Goal: Transaction & Acquisition: Purchase product/service

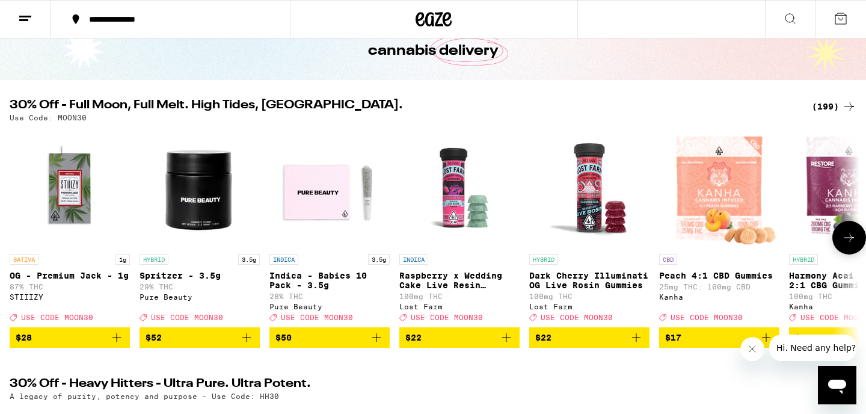
scroll to position [92, 0]
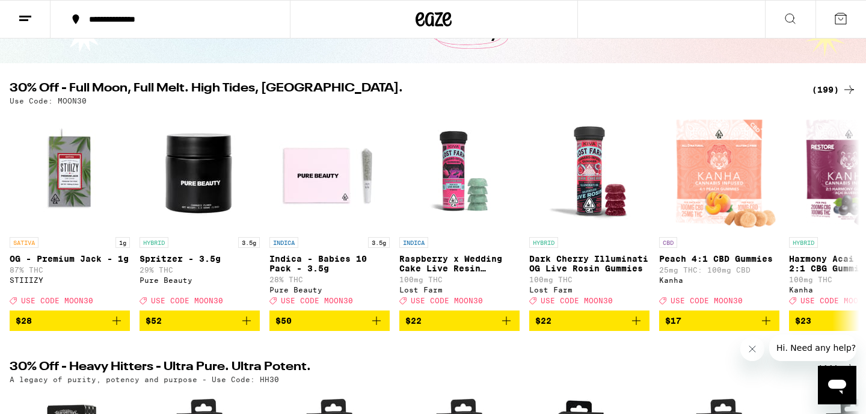
click at [825, 92] on div "(199)" at bounding box center [834, 89] width 45 height 14
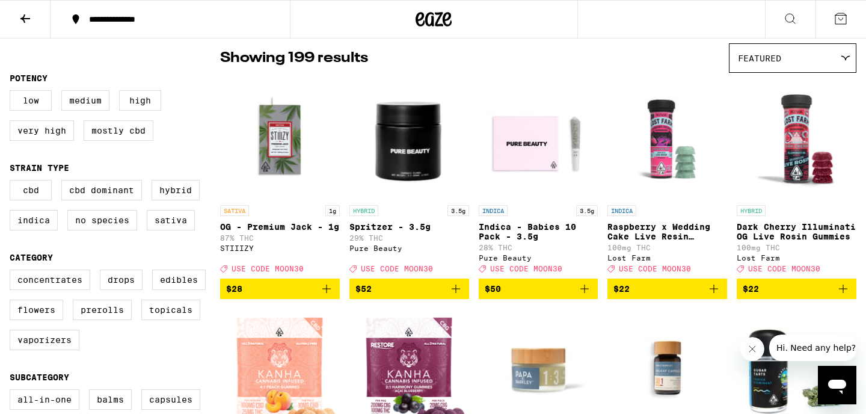
scroll to position [106, 0]
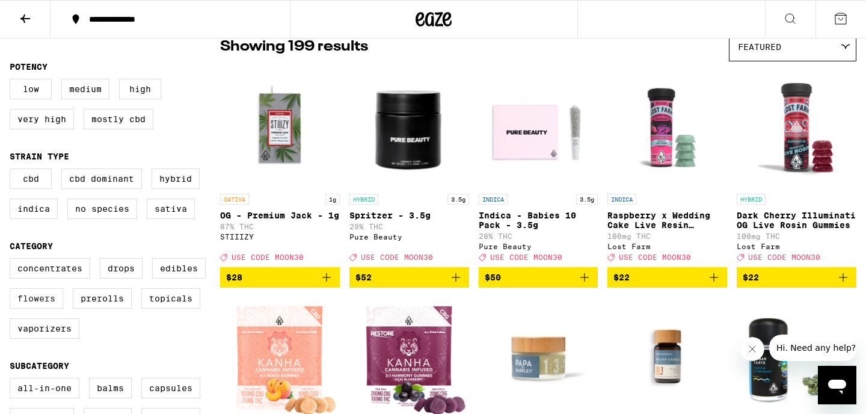
click at [37, 308] on label "Flowers" at bounding box center [37, 298] width 54 height 20
click at [13, 260] on input "Flowers" at bounding box center [12, 260] width 1 height 1
checkbox input "true"
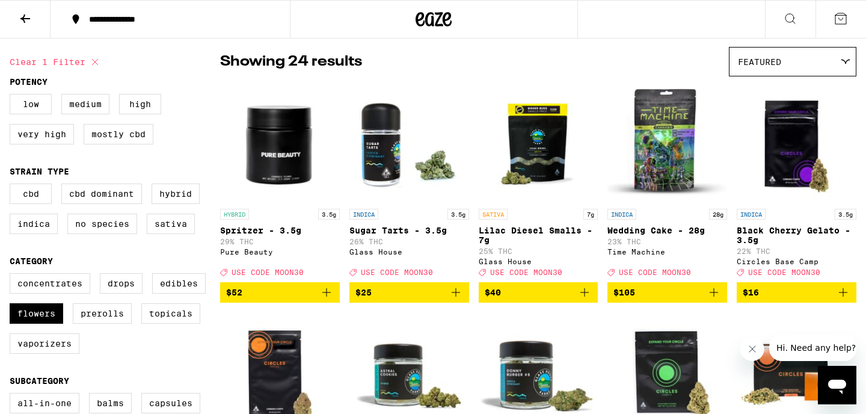
scroll to position [92, 0]
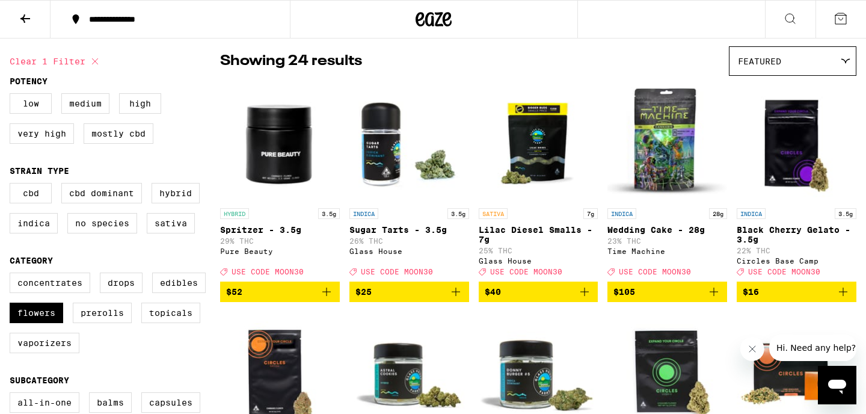
click at [586, 299] on icon "Add to bag" at bounding box center [584, 291] width 14 height 14
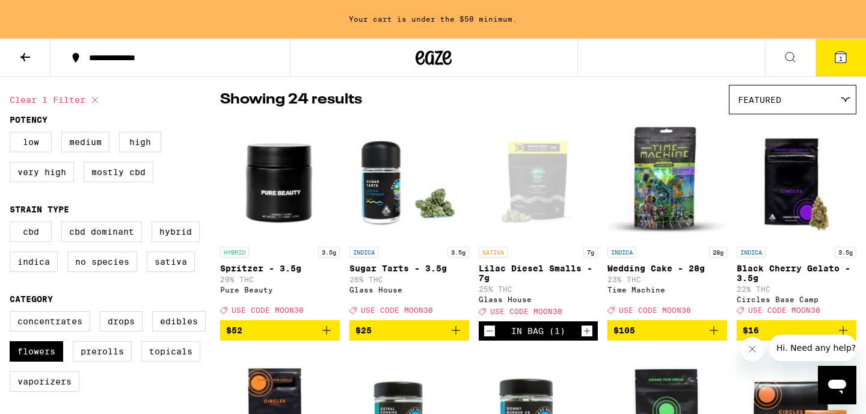
scroll to position [130, 0]
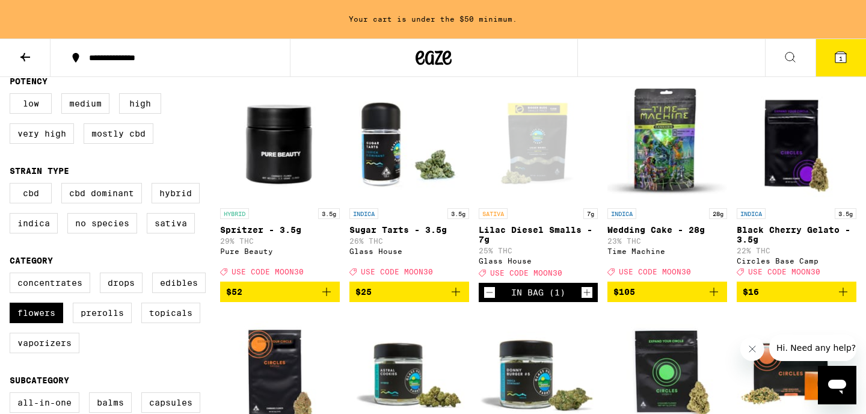
click at [587, 296] on icon "Increment" at bounding box center [587, 292] width 7 height 7
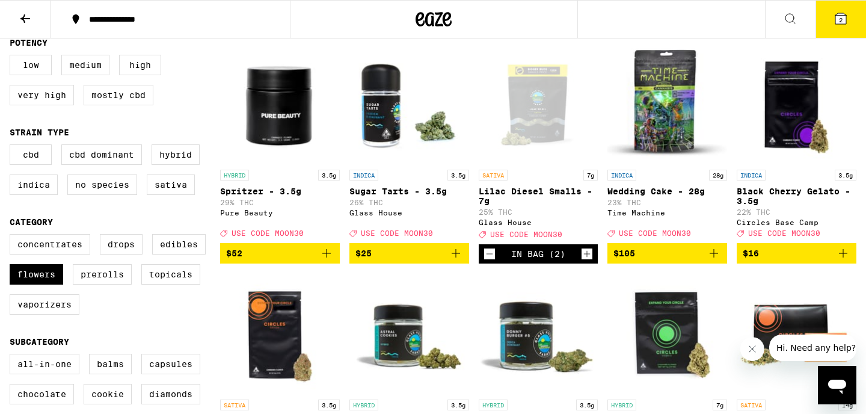
scroll to position [92, 0]
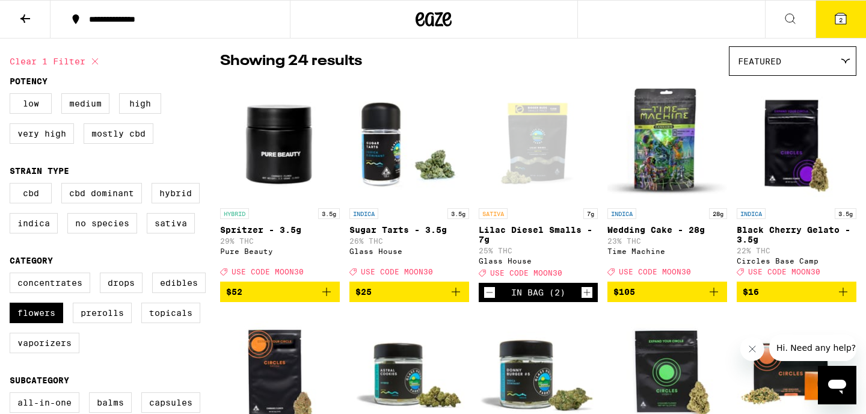
click at [587, 298] on icon "Increment" at bounding box center [587, 292] width 11 height 14
click at [829, 20] on button "3" at bounding box center [840, 19] width 51 height 37
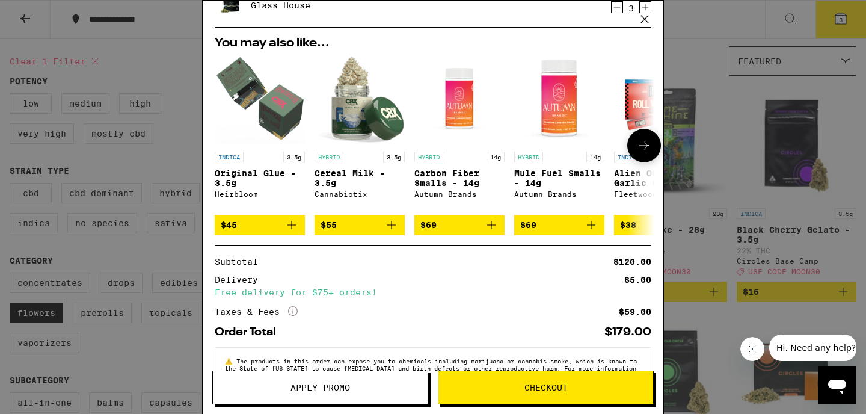
scroll to position [97, 0]
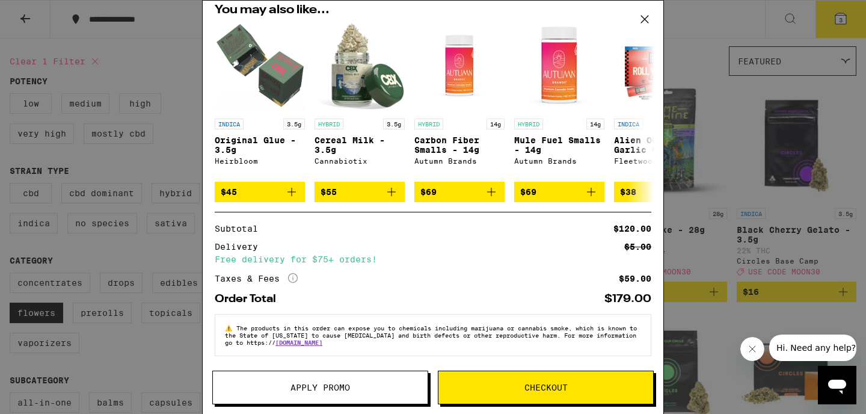
click at [336, 383] on span "Apply Promo" at bounding box center [320, 387] width 60 height 8
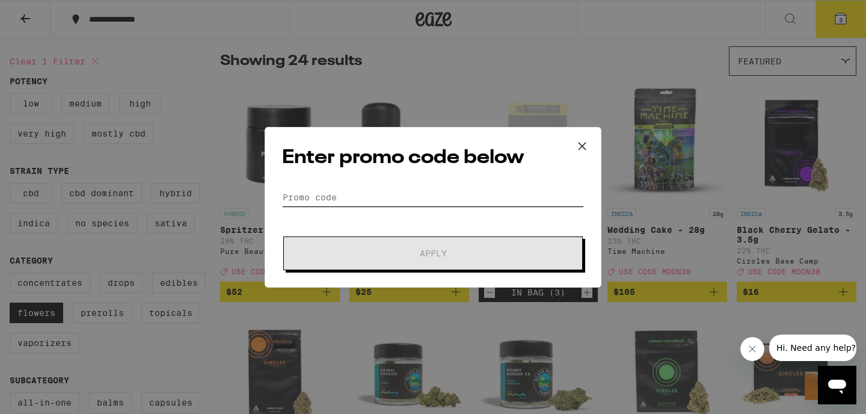
click at [336, 197] on input "Promo Code" at bounding box center [433, 197] width 302 height 18
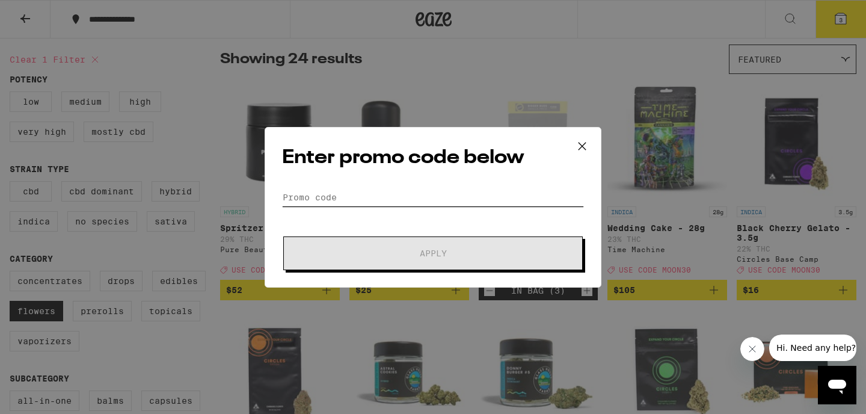
scroll to position [95, 0]
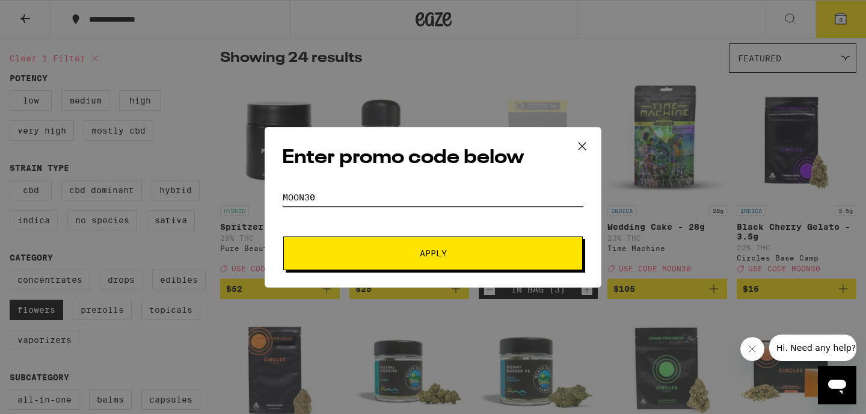
type input "moon30"
click at [283, 236] on button "Apply" at bounding box center [432, 253] width 299 height 34
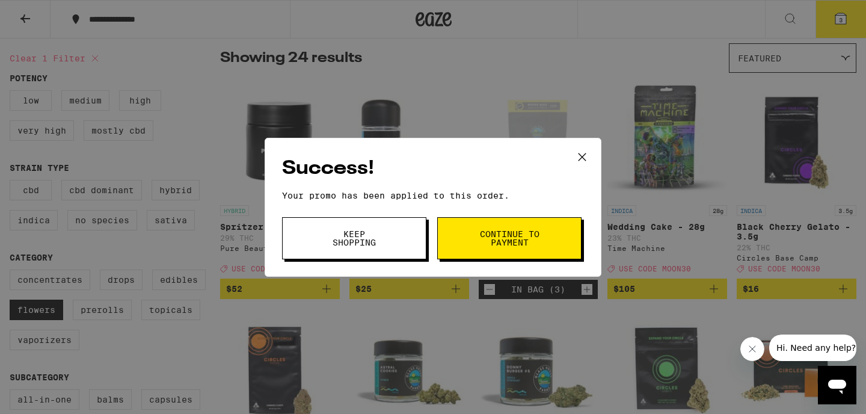
click at [494, 237] on span "Continue to payment" at bounding box center [509, 238] width 61 height 17
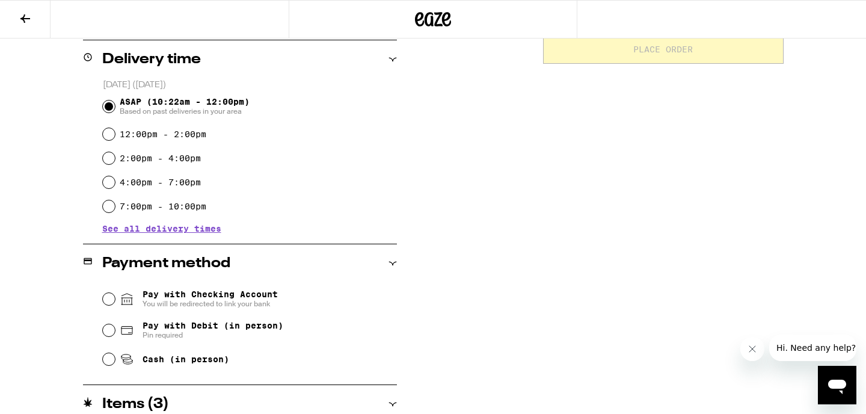
scroll to position [305, 0]
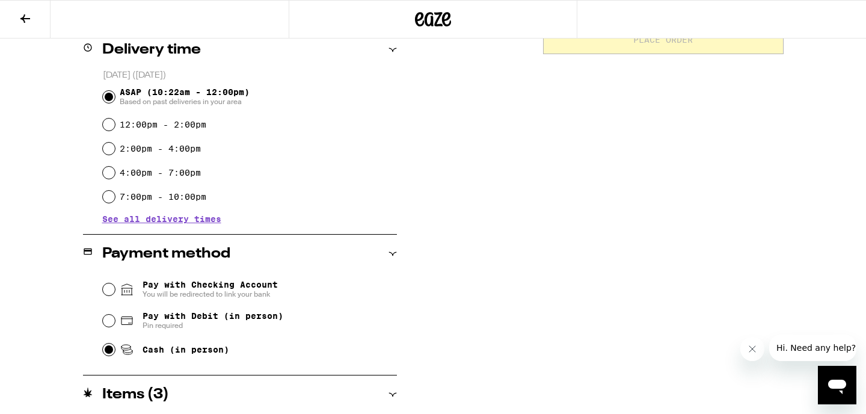
click at [106, 354] on input "Cash (in person)" at bounding box center [109, 349] width 12 height 12
radio input "true"
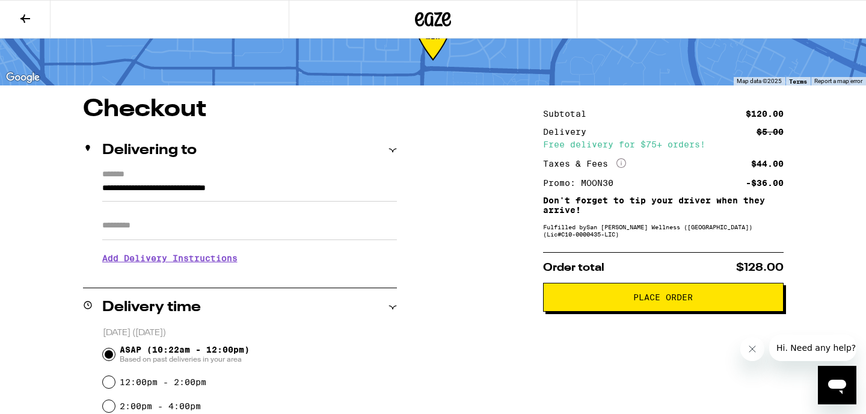
scroll to position [51, 0]
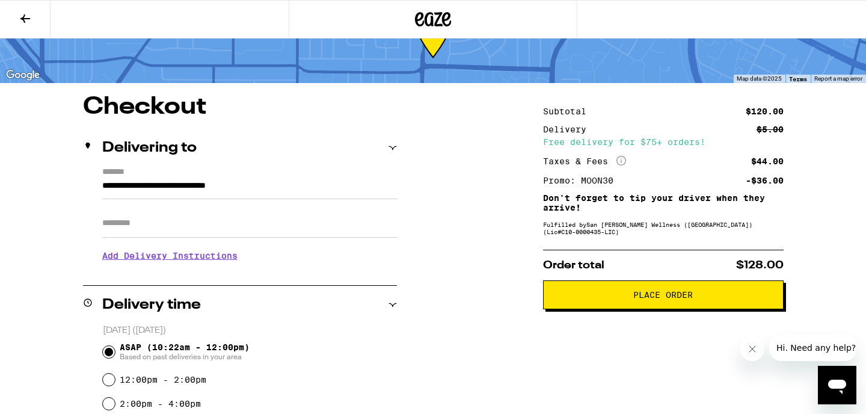
click at [591, 299] on span "Place Order" at bounding box center [663, 294] width 220 height 8
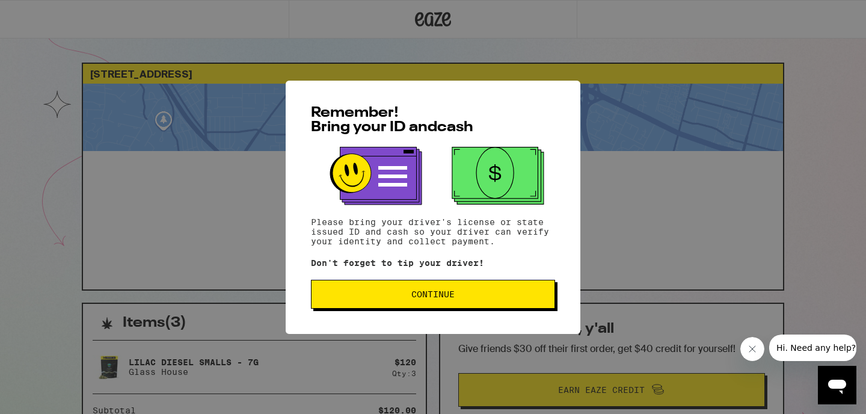
click at [436, 298] on span "Continue" at bounding box center [432, 294] width 43 height 8
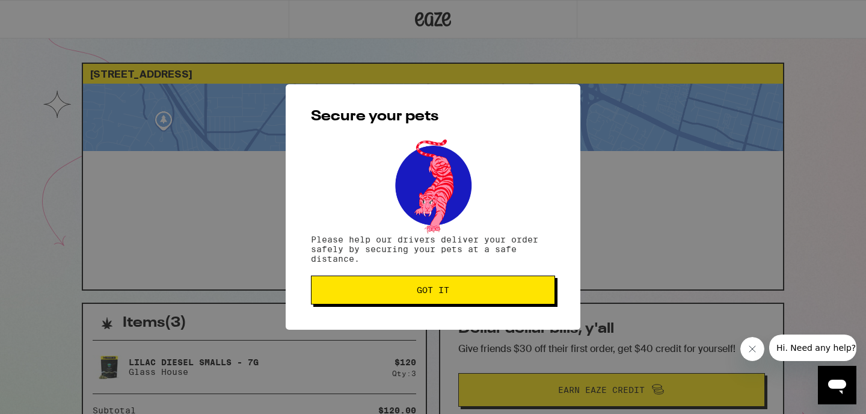
click at [436, 299] on button "Got it" at bounding box center [433, 289] width 244 height 29
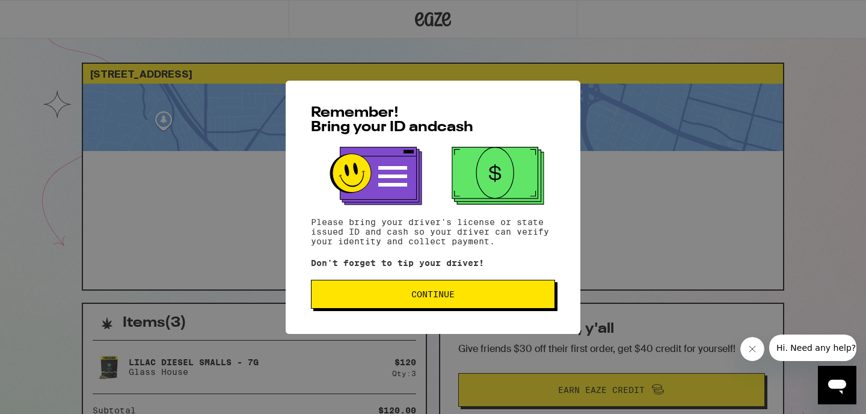
click at [411, 302] on button "Continue" at bounding box center [433, 294] width 244 height 29
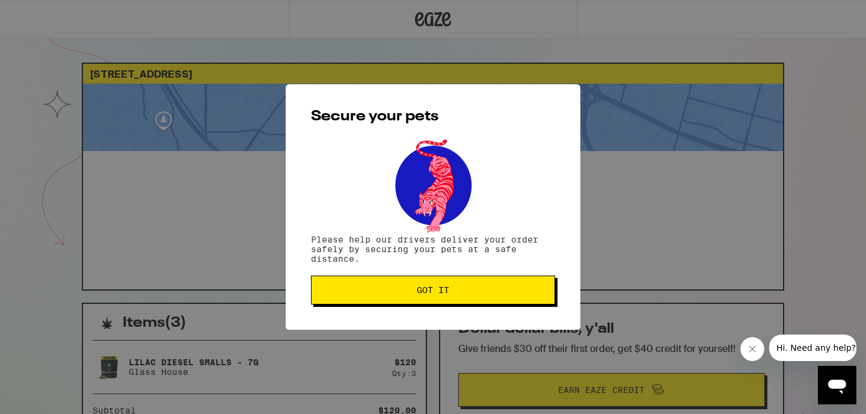
click at [411, 302] on button "Got it" at bounding box center [433, 289] width 244 height 29
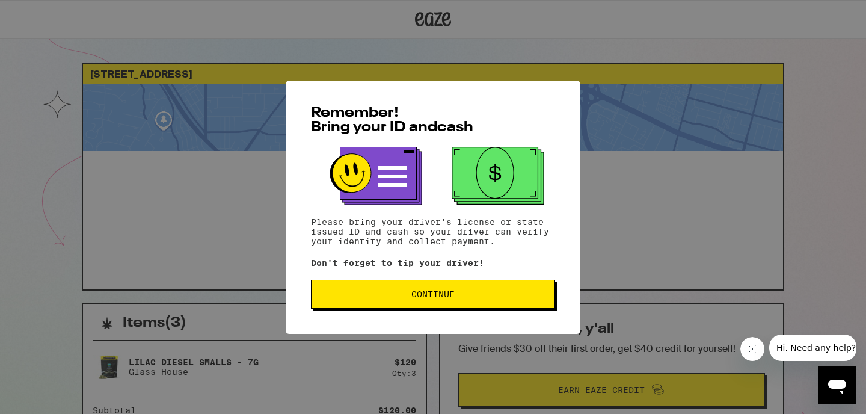
click at [446, 296] on span "Continue" at bounding box center [432, 294] width 43 height 8
click at [416, 303] on button "Continue" at bounding box center [433, 294] width 244 height 29
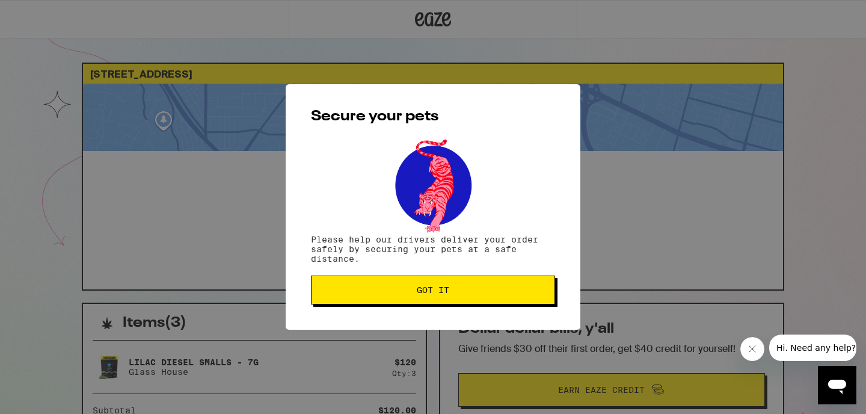
click at [416, 303] on button "Got it" at bounding box center [433, 289] width 244 height 29
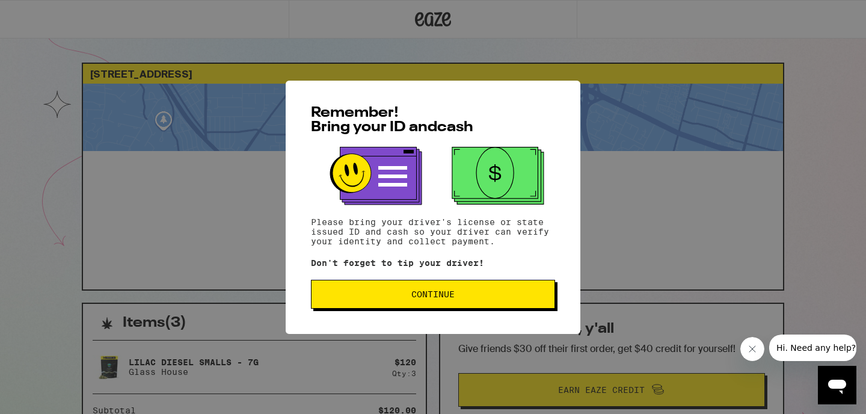
click at [427, 298] on span "Continue" at bounding box center [432, 294] width 43 height 8
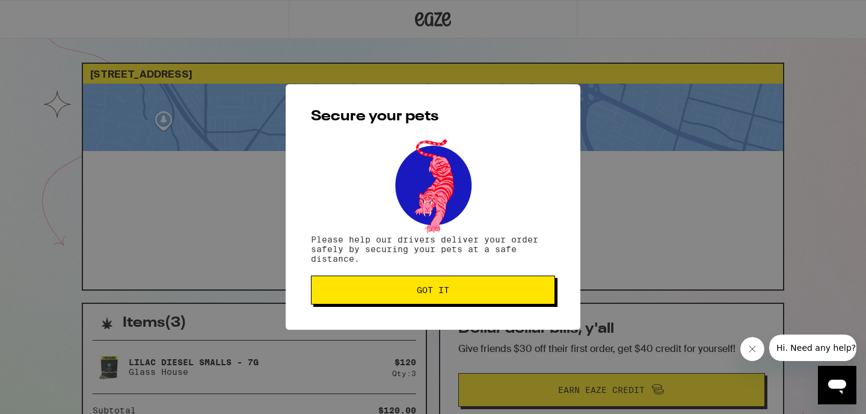
click at [427, 298] on button "Got it" at bounding box center [433, 289] width 244 height 29
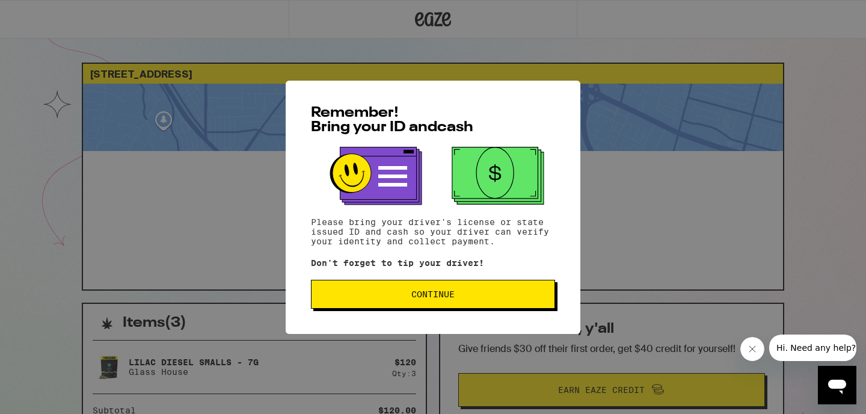
click at [442, 298] on span "Continue" at bounding box center [432, 294] width 43 height 8
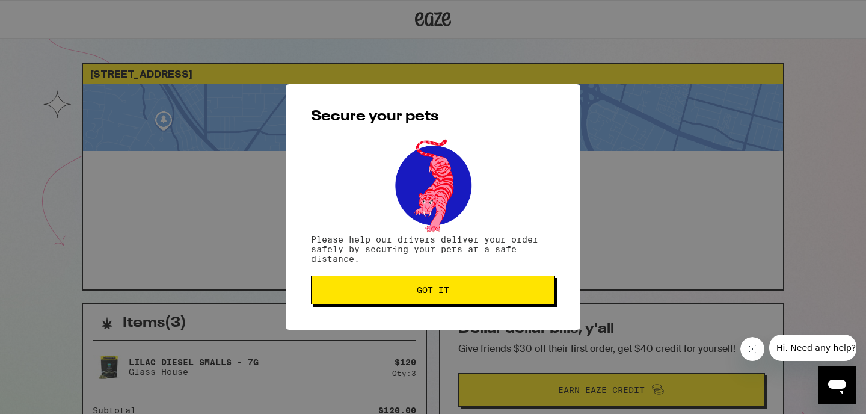
click at [442, 301] on button "Got it" at bounding box center [433, 289] width 244 height 29
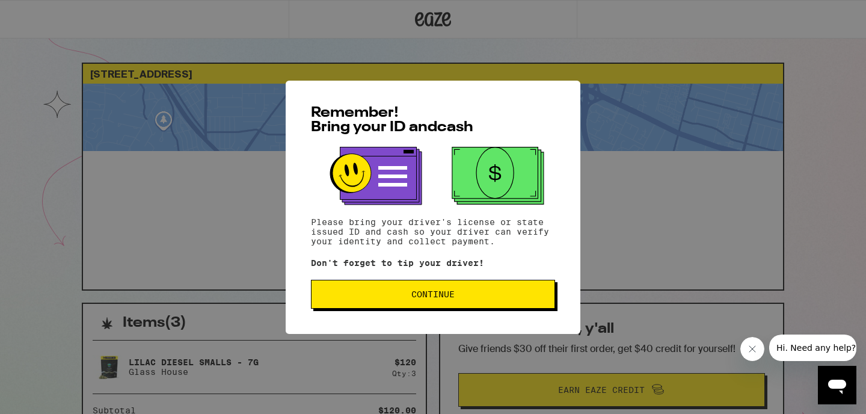
click at [367, 295] on span "Continue" at bounding box center [433, 294] width 224 height 8
click at [419, 298] on span "Continue" at bounding box center [432, 294] width 43 height 8
click at [402, 303] on button "Continue" at bounding box center [433, 294] width 244 height 29
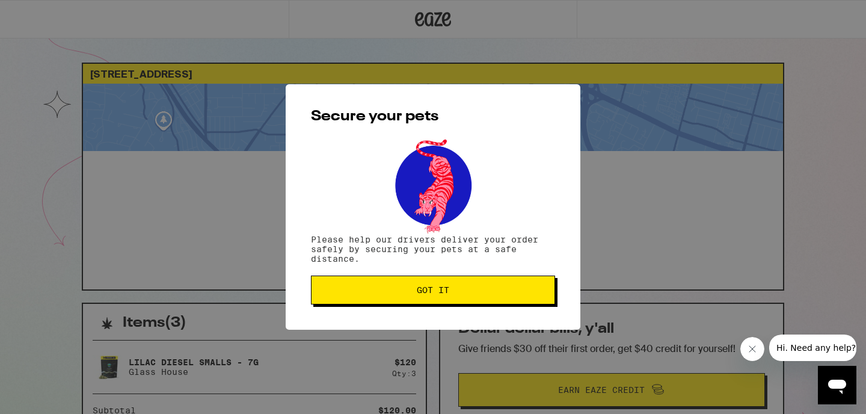
click at [402, 303] on button "Got it" at bounding box center [433, 289] width 244 height 29
